Goal: Contribute content: Add original content to the website for others to see

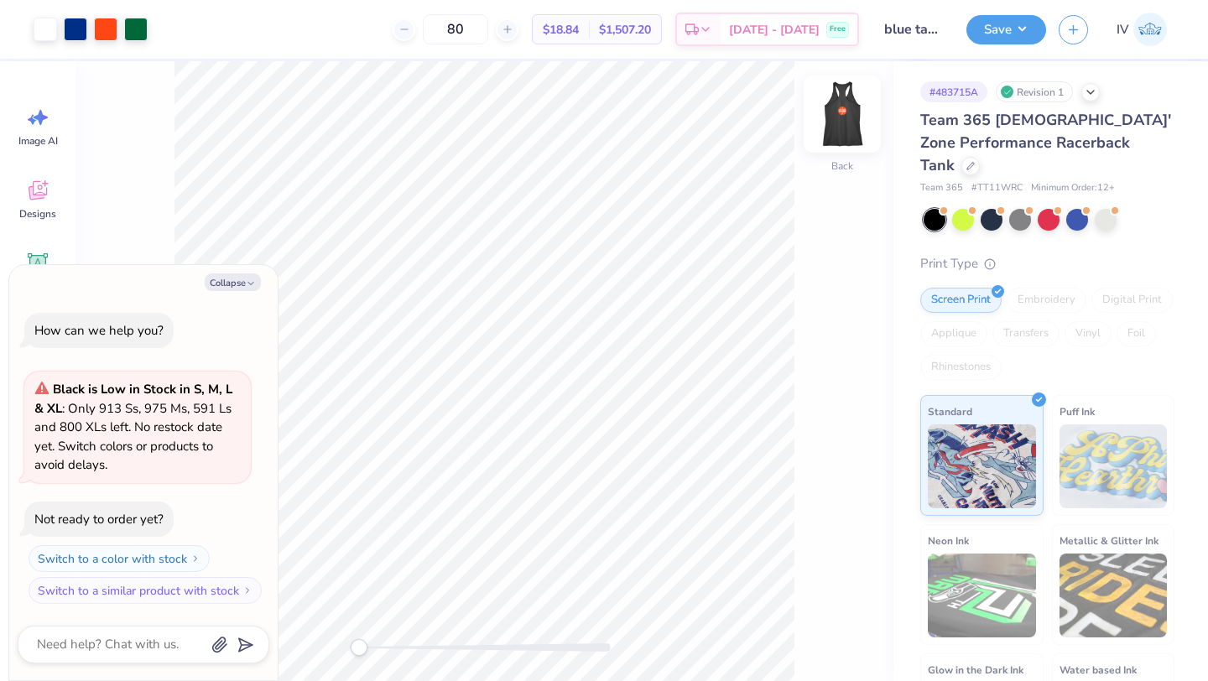
click at [844, 117] on img at bounding box center [842, 114] width 67 height 67
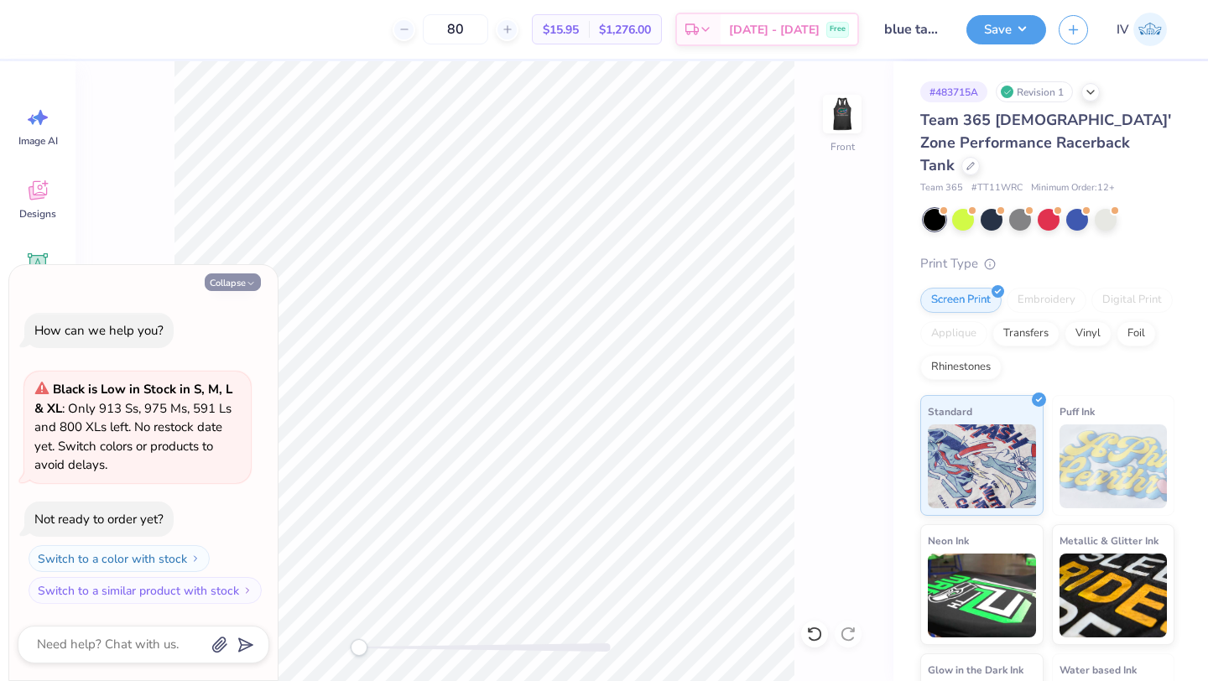
click at [218, 279] on button "Collapse" at bounding box center [233, 283] width 56 height 18
type textarea "x"
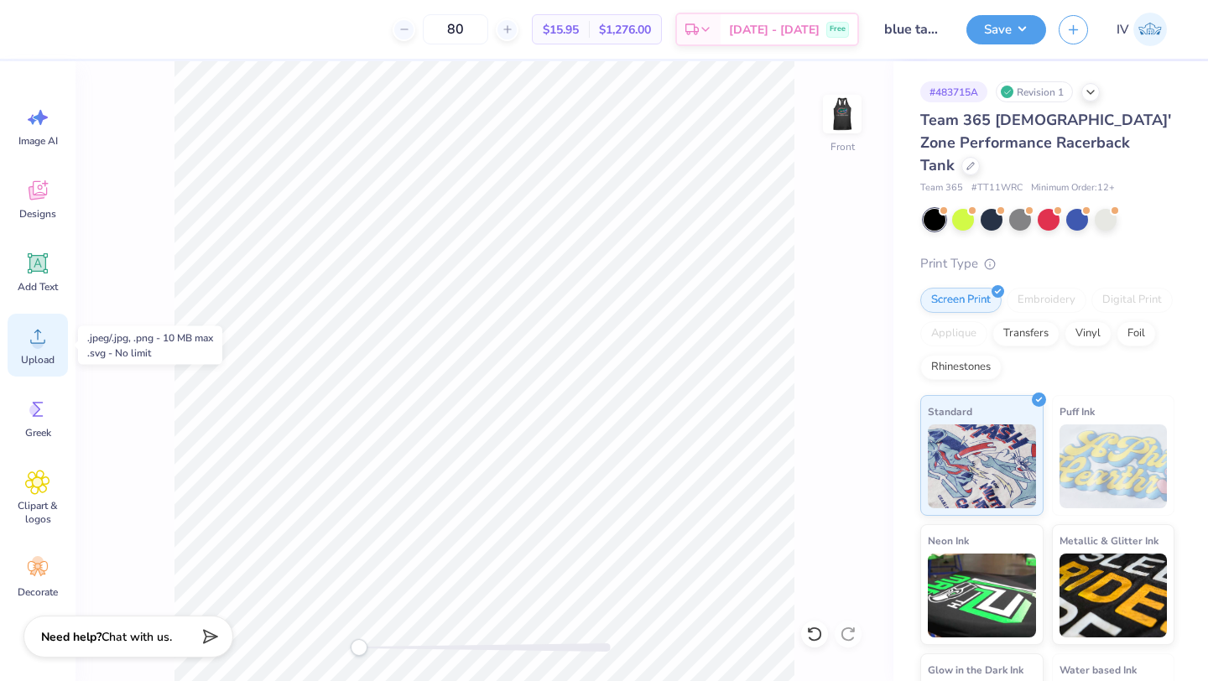
click at [38, 332] on icon at bounding box center [37, 336] width 25 height 25
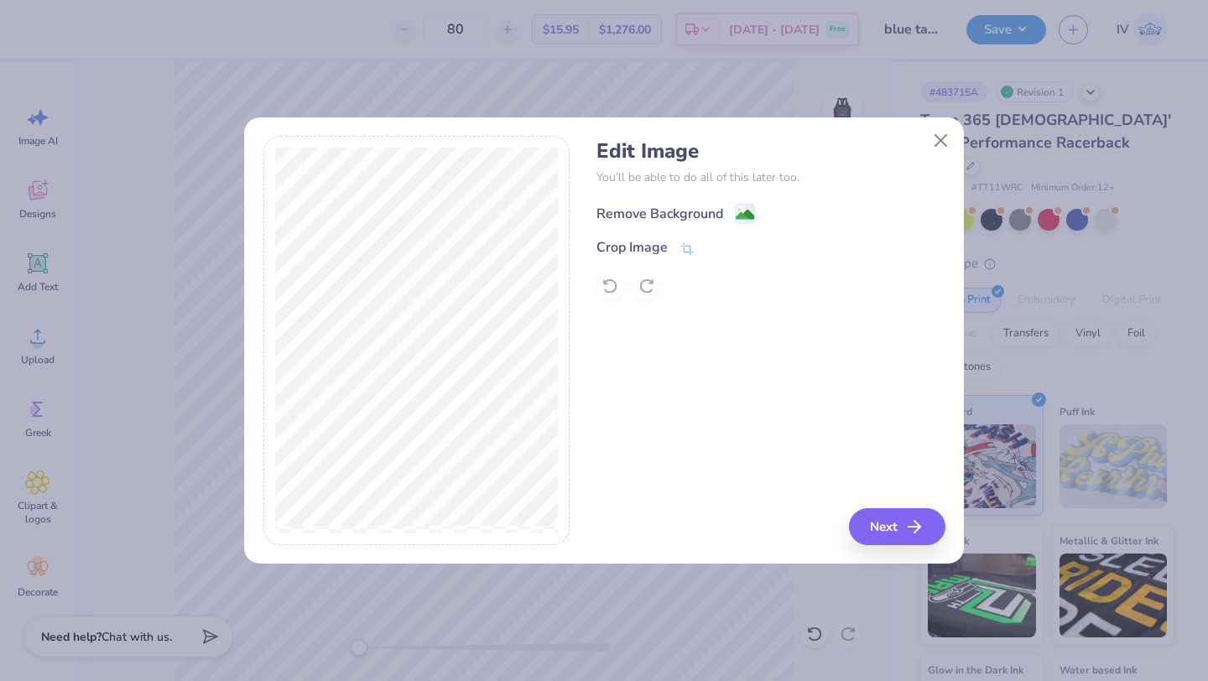
click at [744, 213] on image at bounding box center [745, 215] width 18 height 18
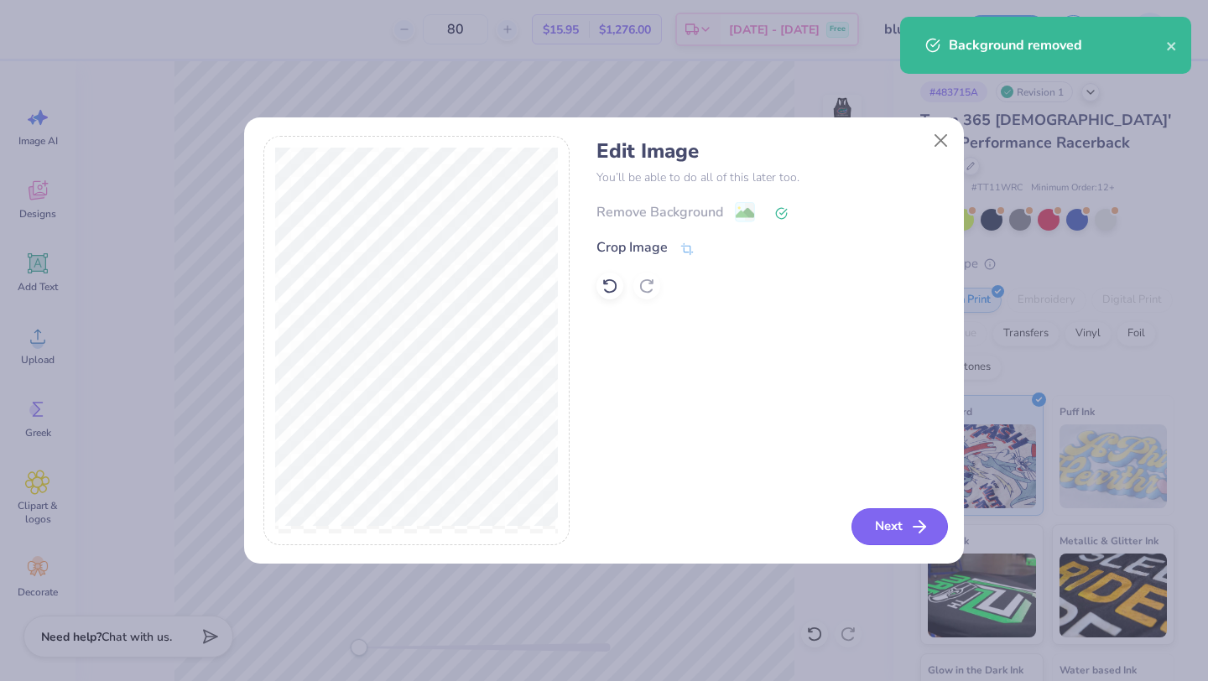
click at [898, 514] on button "Next" at bounding box center [900, 526] width 96 height 37
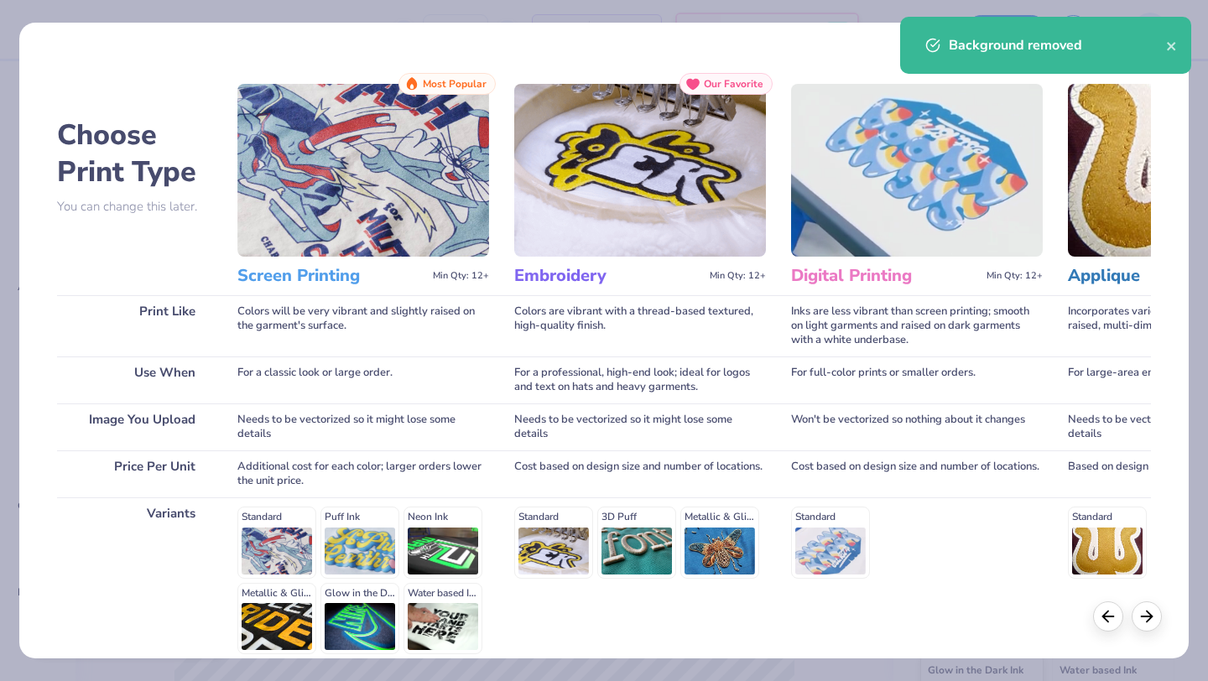
scroll to position [155, 0]
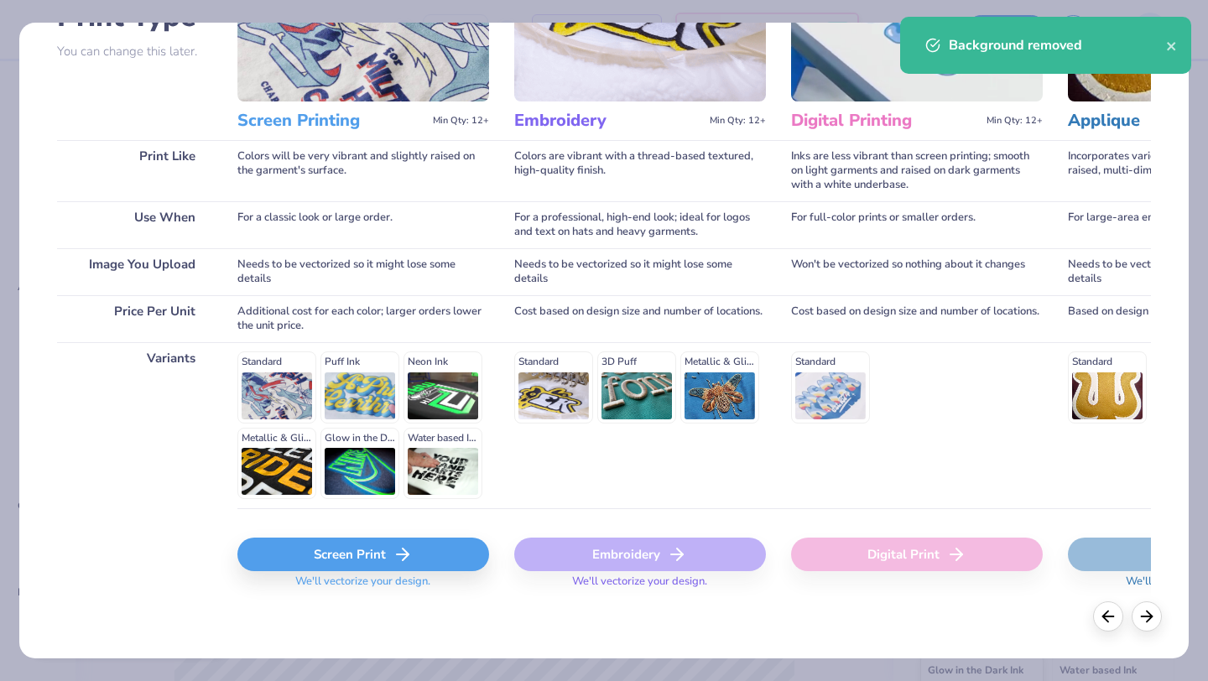
click at [354, 555] on div "Screen Print" at bounding box center [363, 555] width 252 height 34
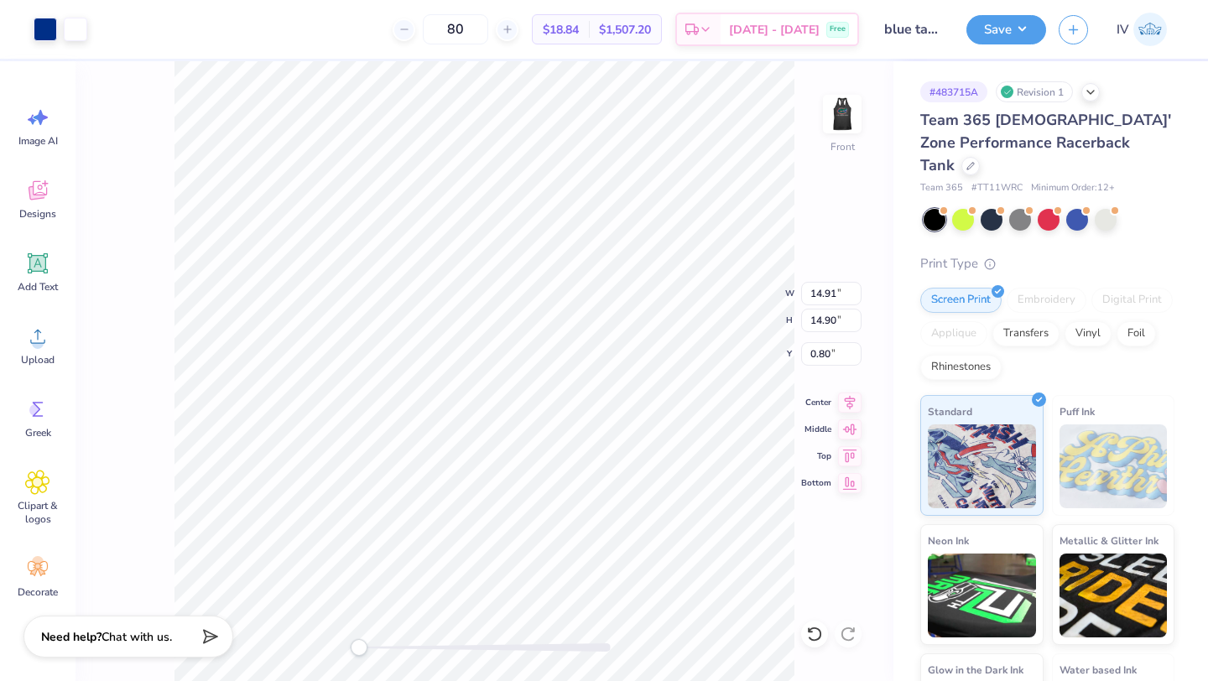
type input "2.88"
type input "2.63"
click at [849, 402] on icon at bounding box center [849, 400] width 23 height 20
click at [1009, 32] on button "Save" at bounding box center [1007, 27] width 80 height 29
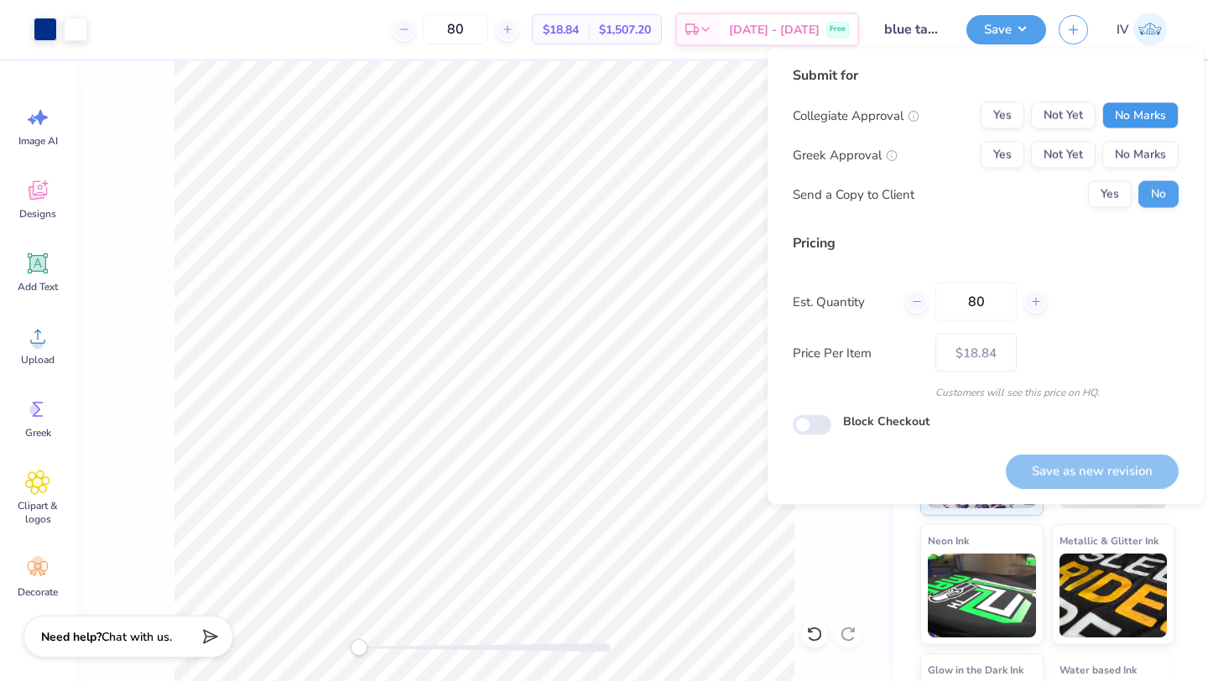
click at [1127, 105] on button "No Marks" at bounding box center [1140, 115] width 76 height 27
click at [1014, 110] on button "Yes" at bounding box center [1003, 115] width 44 height 27
click at [1141, 154] on button "No Marks" at bounding box center [1140, 155] width 76 height 27
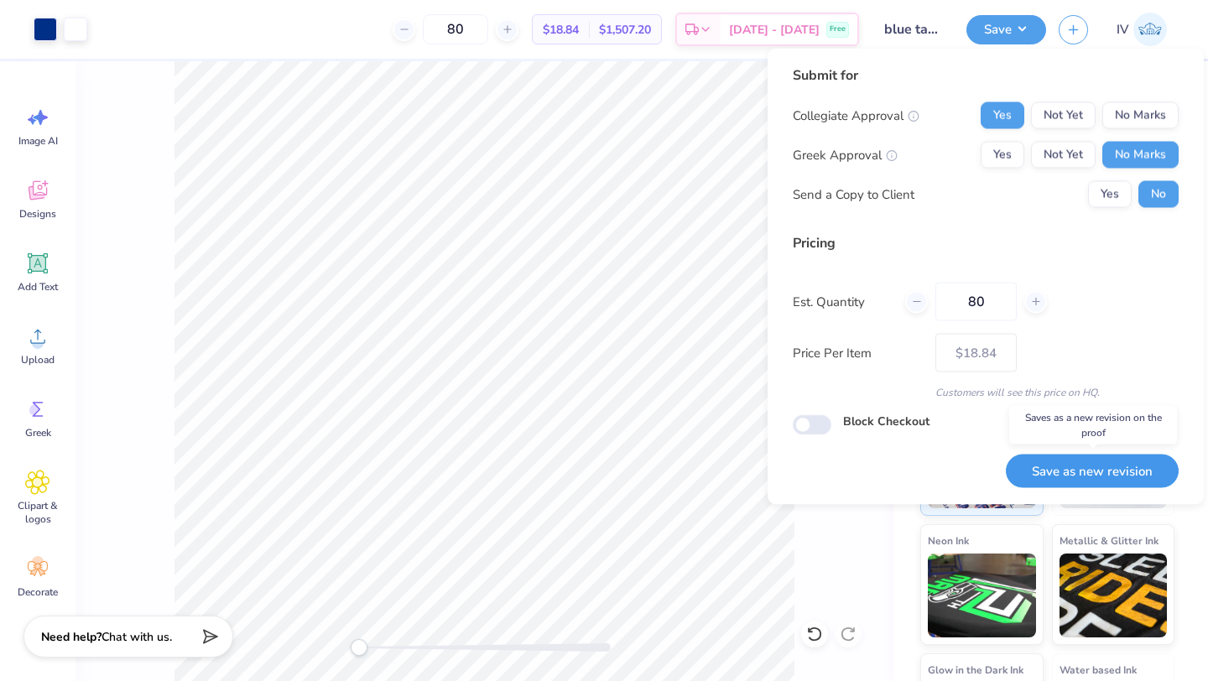
click at [1079, 473] on button "Save as new revision" at bounding box center [1092, 471] width 173 height 34
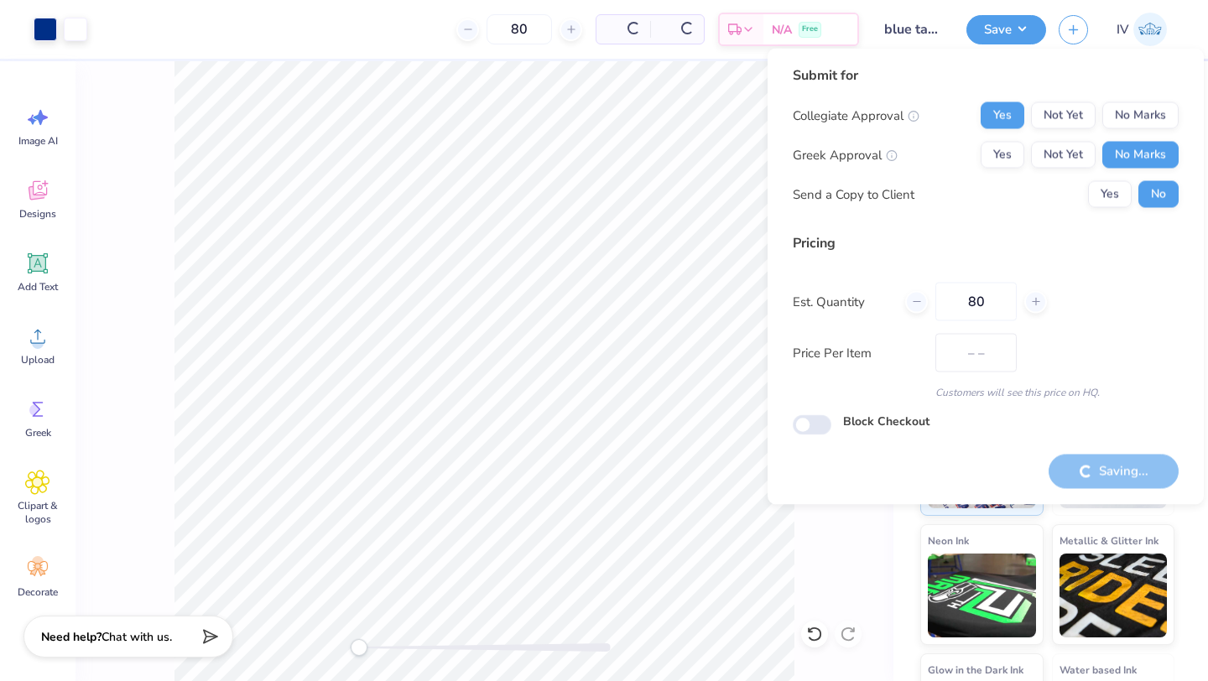
type input "$18.84"
